Goal: Task Accomplishment & Management: Manage account settings

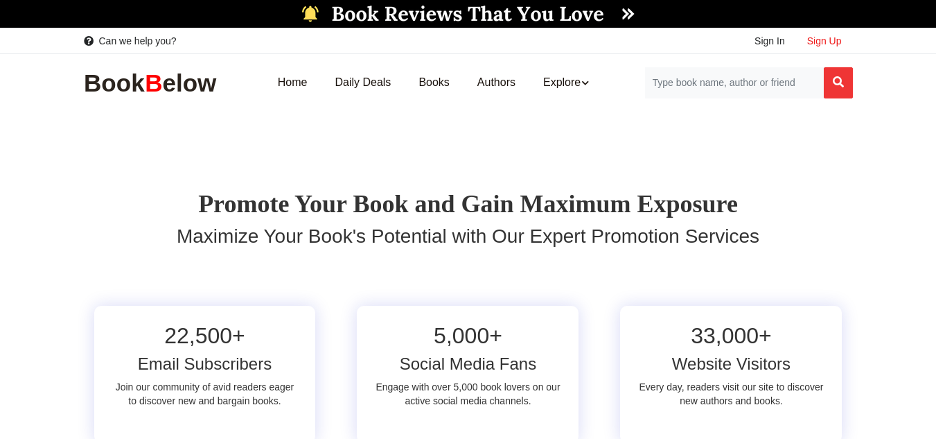
click at [832, 35] on span "Sign Up" at bounding box center [824, 40] width 35 height 11
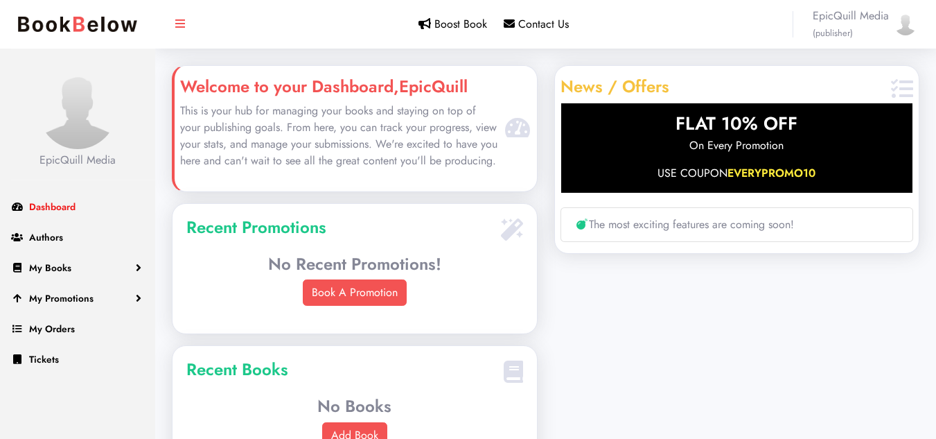
click at [70, 211] on span "Dashboard" at bounding box center [52, 207] width 46 height 14
click at [78, 143] on img at bounding box center [78, 110] width 78 height 78
click at [904, 29] on img at bounding box center [906, 24] width 22 height 22
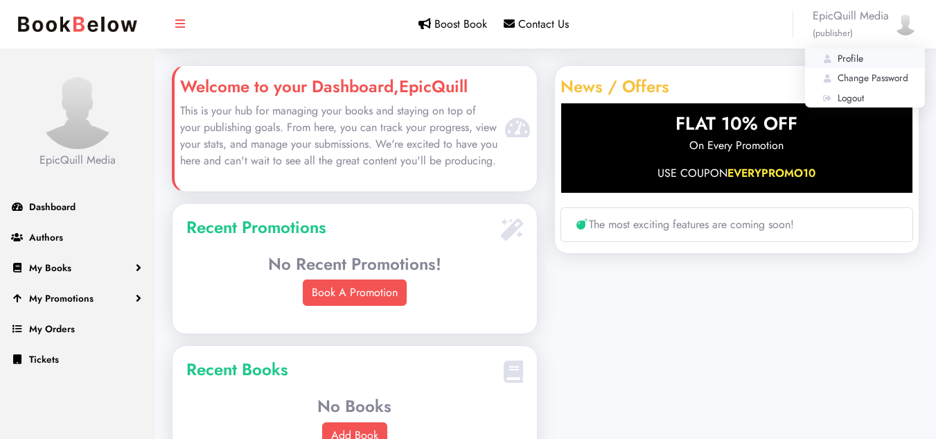
click at [870, 63] on link "Profile" at bounding box center [865, 58] width 120 height 19
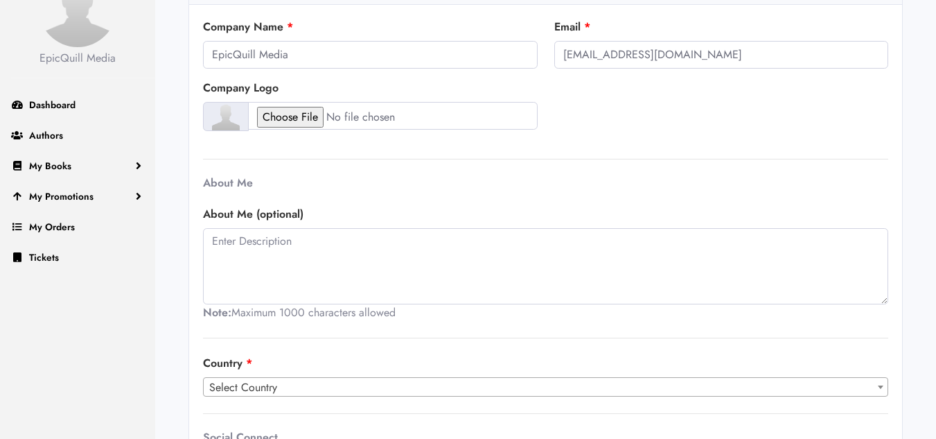
scroll to position [103, 0]
click at [322, 243] on textarea at bounding box center [545, 265] width 685 height 76
paste textarea "“We are a dedicated book promotion agency focused on helping authors gain visib…"
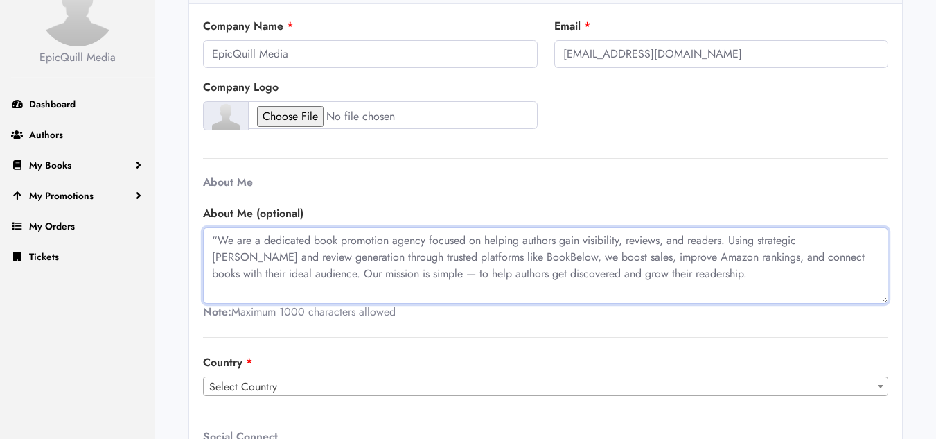
click at [216, 238] on textarea "“We are a dedicated book promotion agency focused on helping authors gain visib…" at bounding box center [545, 265] width 685 height 76
click at [403, 276] on textarea "We are a dedicated book promotion agency focused on helping authors gain visibi…" at bounding box center [545, 265] width 685 height 76
type textarea "We are a dedicated book promotion agency focused on helping authors gain visibi…"
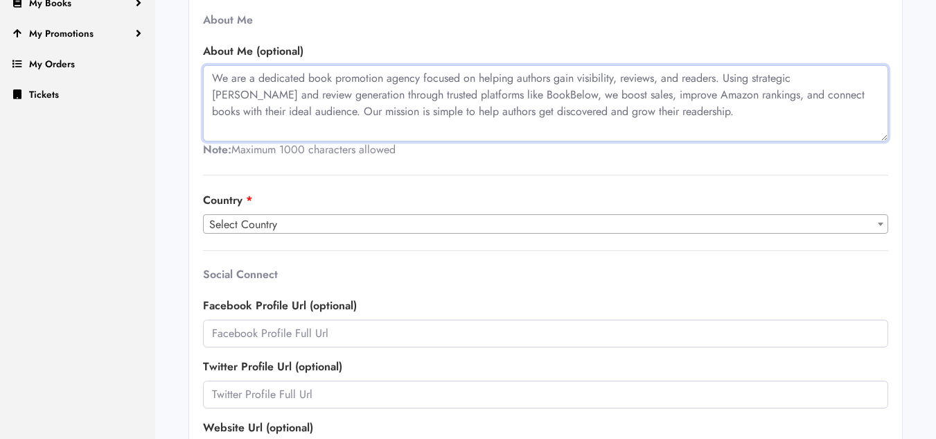
scroll to position [265, 0]
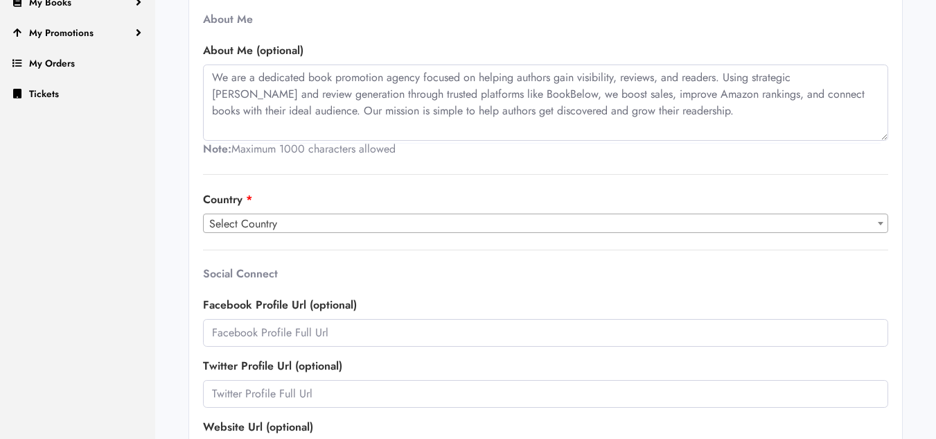
click at [331, 202] on div "Country Select Country Afghanistan Albania Algeria American Samoa Andorra Angol…" at bounding box center [545, 212] width 685 height 42
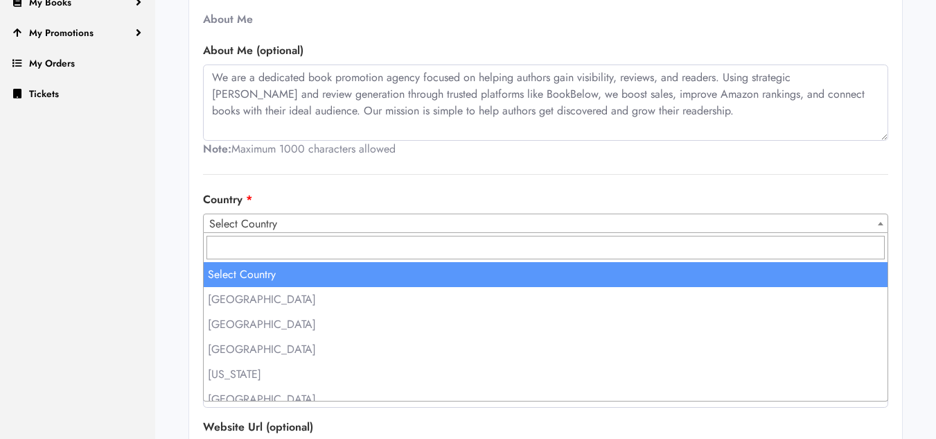
click at [331, 226] on span "Select Country" at bounding box center [546, 223] width 684 height 19
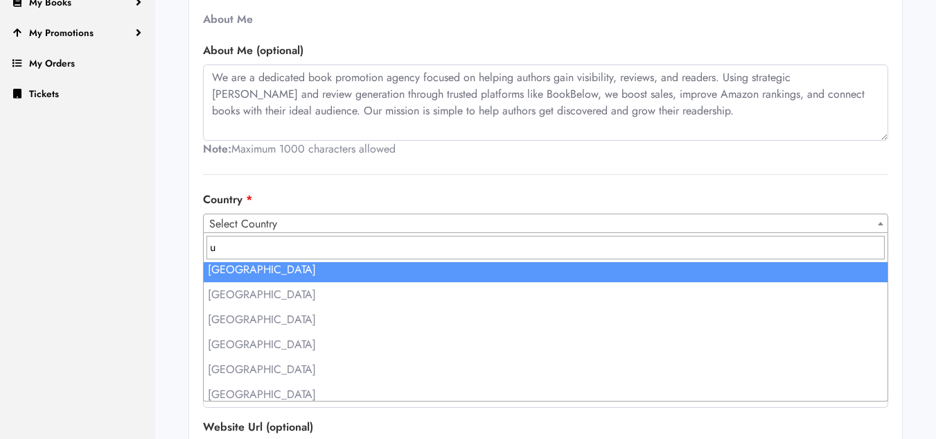
scroll to position [0, 0]
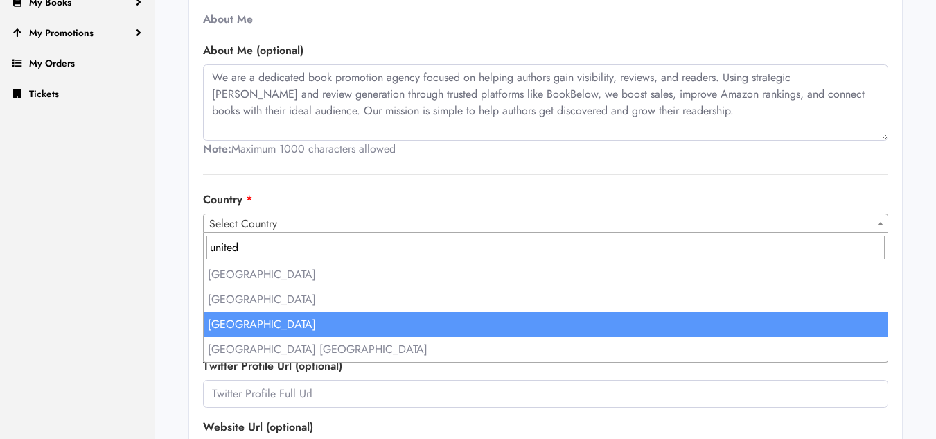
type input "united"
select select "231"
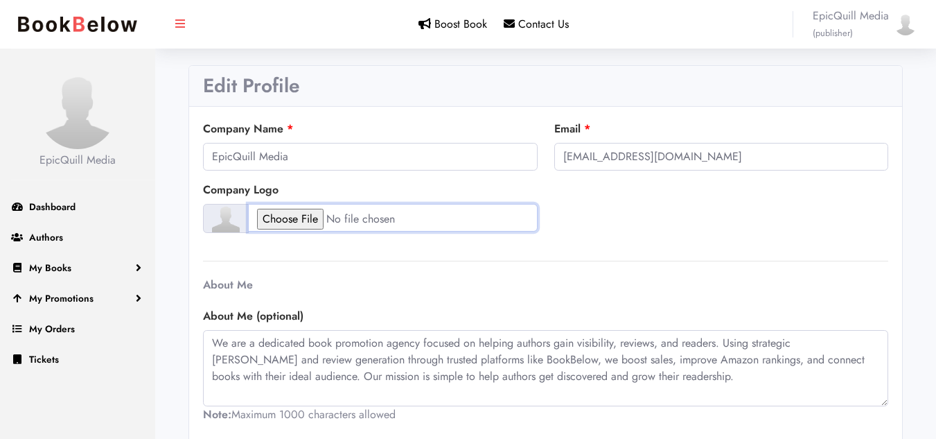
click at [319, 218] on input "file" at bounding box center [393, 218] width 290 height 28
